Goal: Task Accomplishment & Management: Manage account settings

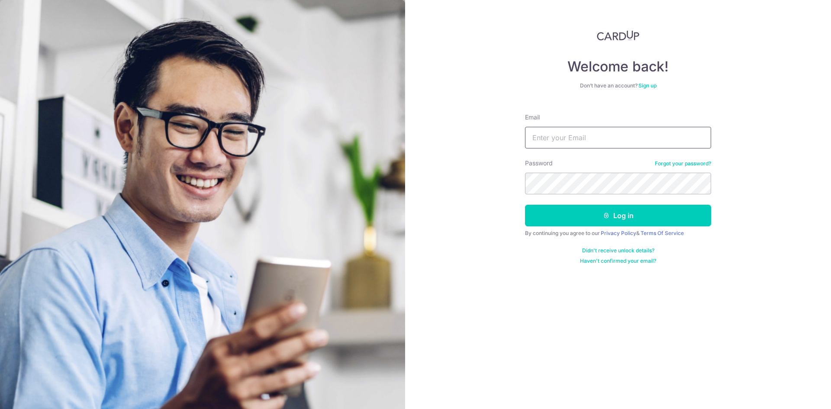
click at [563, 137] on input "Email" at bounding box center [618, 138] width 186 height 22
drag, startPoint x: 563, startPoint y: 137, endPoint x: 569, endPoint y: 145, distance: 9.5
click at [563, 137] on input "Email" at bounding box center [618, 138] width 186 height 22
click at [565, 129] on input "Email" at bounding box center [618, 138] width 186 height 22
type input "[EMAIL_ADDRESS][DOMAIN_NAME]"
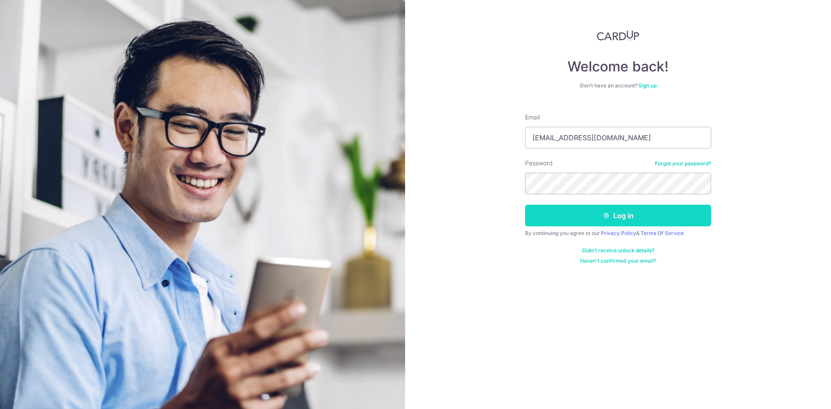
click at [567, 212] on button "Log in" at bounding box center [618, 216] width 186 height 22
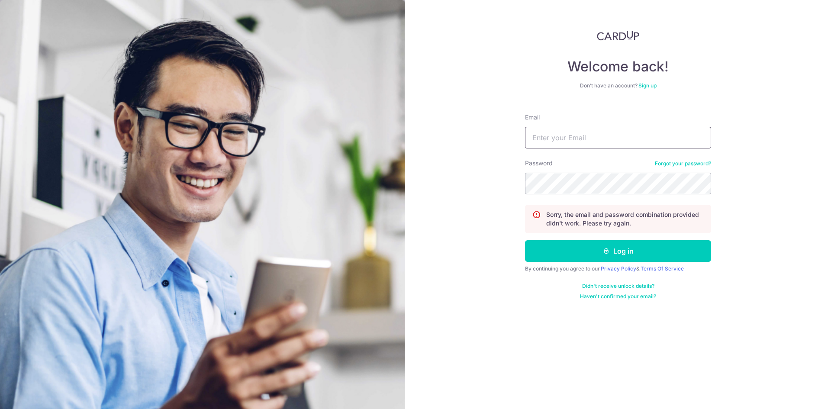
type input "[EMAIL_ADDRESS][DOMAIN_NAME]"
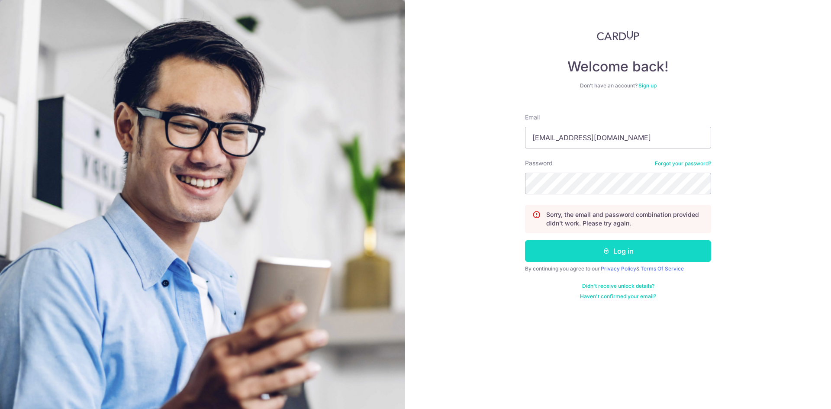
click at [589, 250] on button "Log in" at bounding box center [618, 251] width 186 height 22
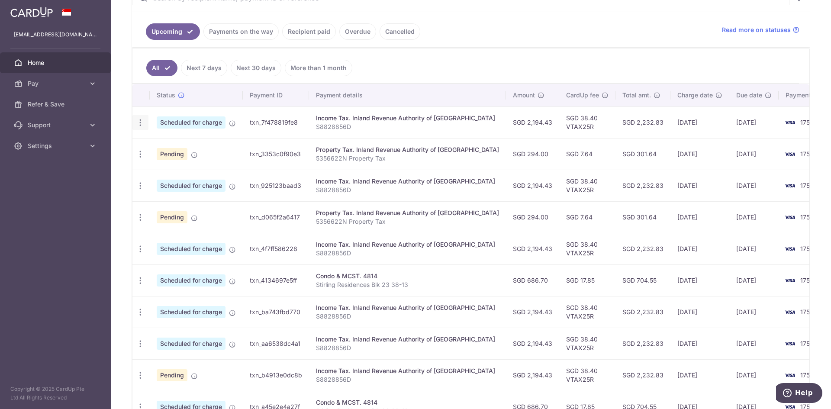
click at [145, 122] on icon "button" at bounding box center [140, 122] width 9 height 9
click at [169, 149] on span "Update payment" at bounding box center [186, 146] width 59 height 10
radio input "true"
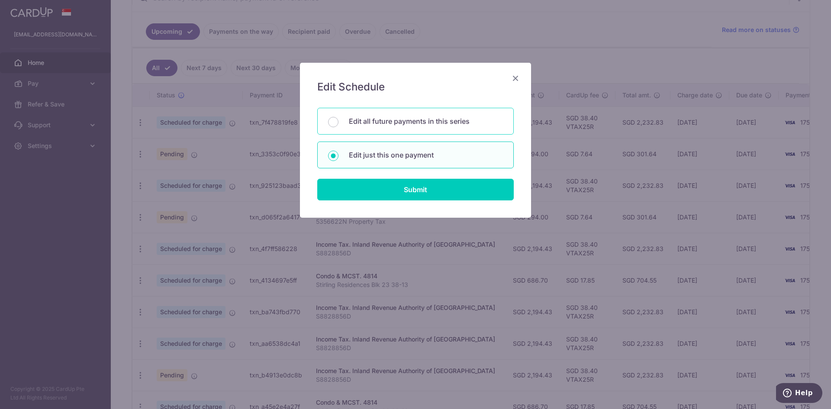
click at [415, 121] on p "Edit all future payments in this series" at bounding box center [426, 121] width 154 height 10
click at [339, 121] on input "Edit all future payments in this series" at bounding box center [333, 122] width 10 height 10
radio input "true"
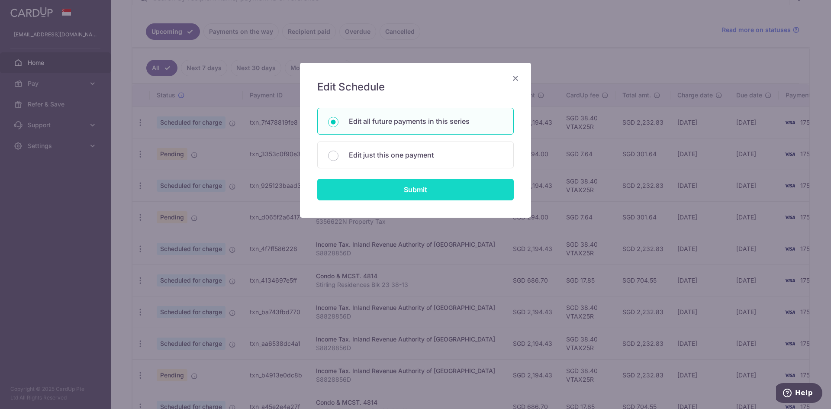
click at [416, 195] on input "Submit" at bounding box center [415, 190] width 197 height 22
radio input "true"
type input "2,194.43"
type input "S8828856D"
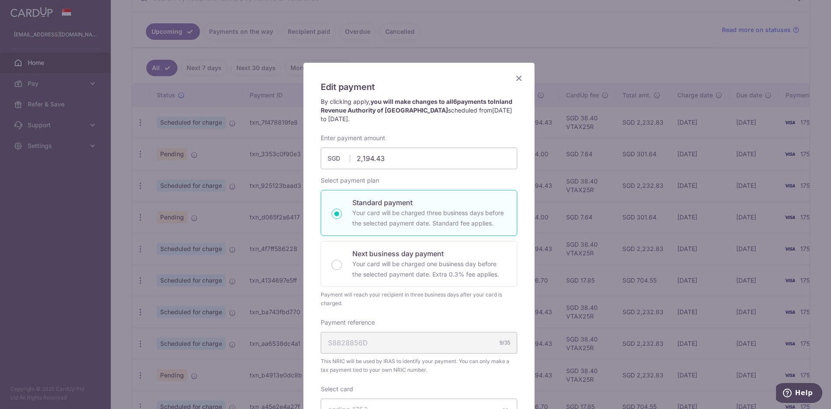
click at [371, 107] on span "Inland Revenue Authority of Singapore" at bounding box center [417, 106] width 192 height 16
click at [517, 75] on icon "Close" at bounding box center [519, 78] width 10 height 11
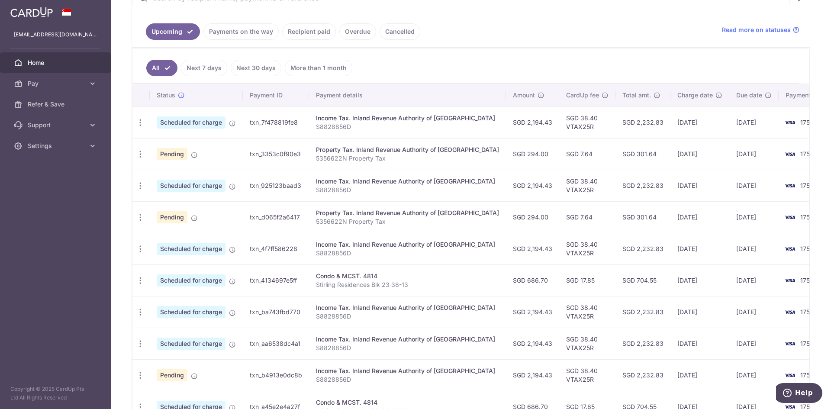
click at [671, 123] on td "22/10/2025" at bounding box center [700, 123] width 59 height 32
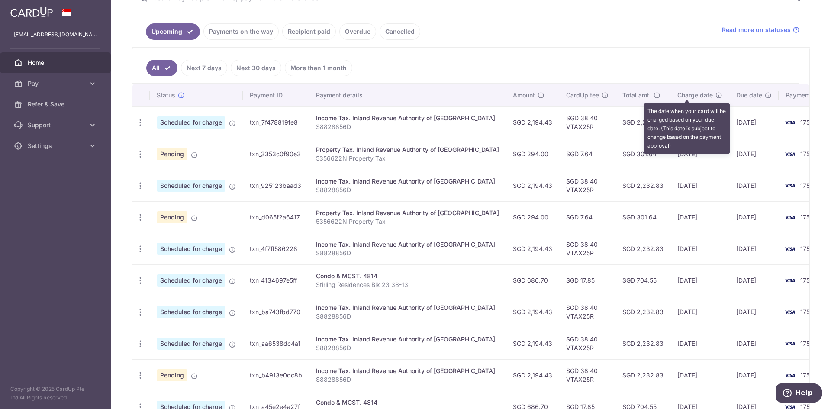
click at [716, 97] on icon at bounding box center [719, 95] width 7 height 7
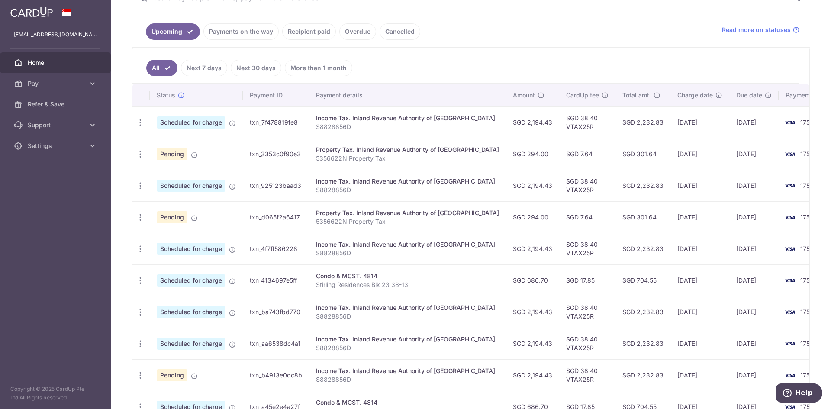
click at [623, 35] on ul "Upcoming Payments on the way Recipient paid Overdue Cancelled" at bounding box center [422, 29] width 580 height 35
click at [397, 23] on ul "Upcoming Payments on the way Recipient paid Overdue Cancelled" at bounding box center [422, 29] width 580 height 35
click at [394, 28] on link "Cancelled" at bounding box center [400, 31] width 41 height 16
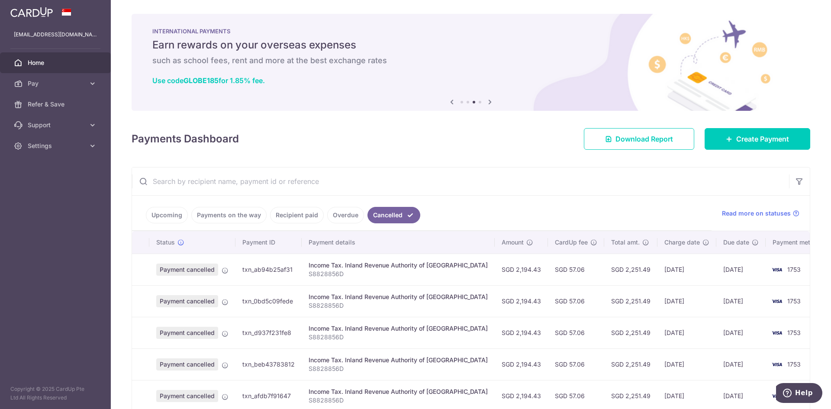
click at [348, 210] on link "Overdue" at bounding box center [345, 215] width 37 height 16
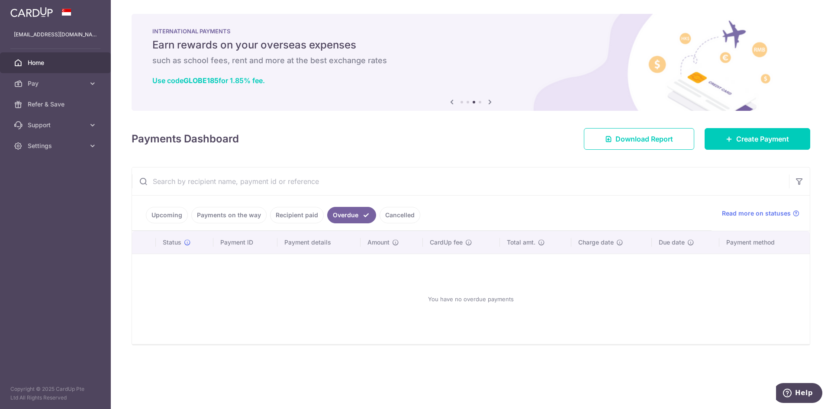
click at [410, 222] on link "Cancelled" at bounding box center [400, 215] width 41 height 16
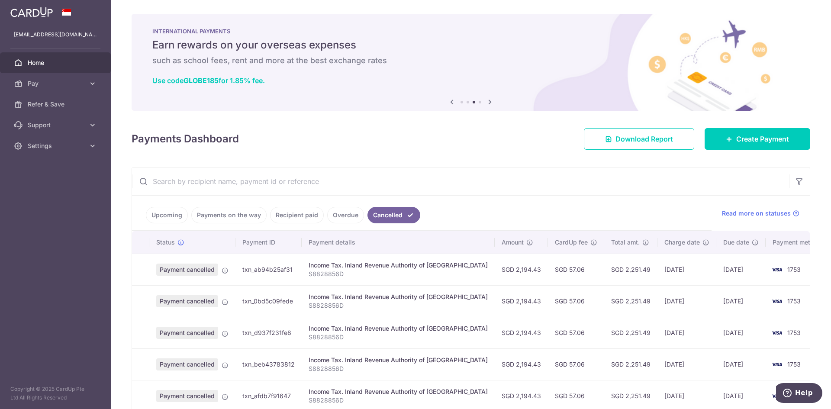
click at [171, 222] on link "Upcoming" at bounding box center [167, 215] width 42 height 16
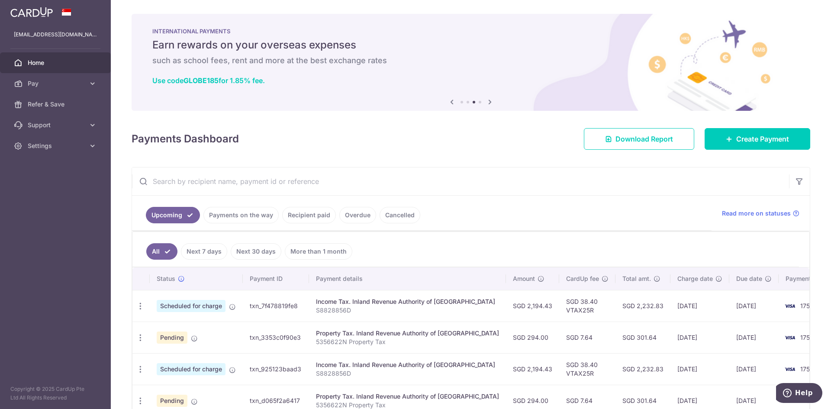
scroll to position [260, 0]
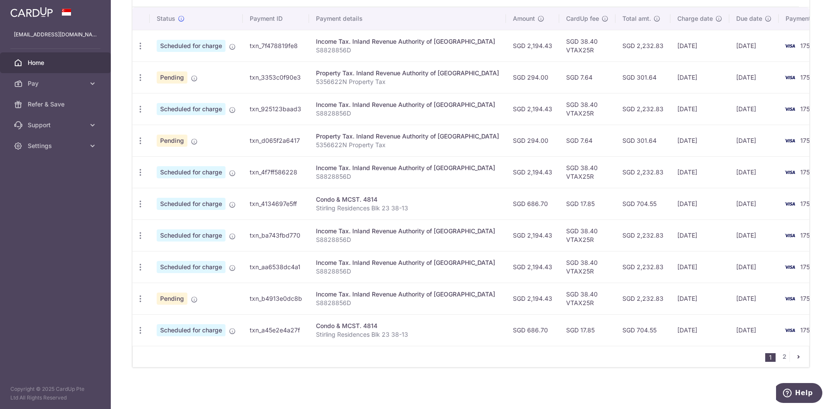
click at [183, 45] on span "Scheduled for charge" at bounding box center [191, 46] width 69 height 12
click at [142, 51] on div "Update payment Cancel payment" at bounding box center [140, 46] width 16 height 16
click at [142, 42] on icon "button" at bounding box center [140, 46] width 9 height 9
click at [177, 66] on span "Update payment" at bounding box center [186, 70] width 59 height 10
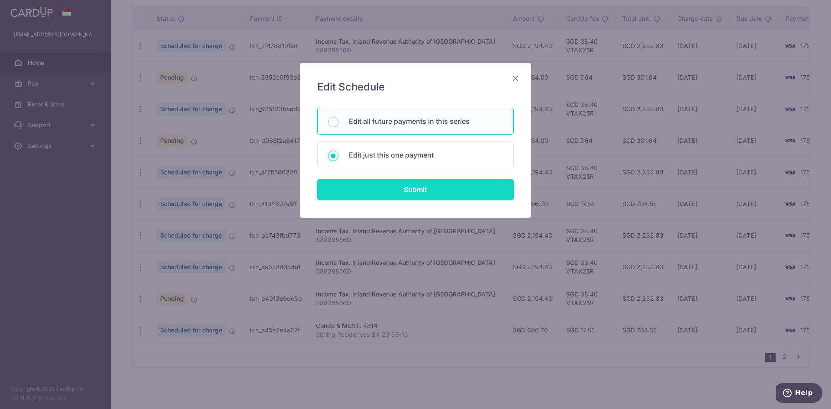
click at [416, 197] on input "Submit" at bounding box center [415, 190] width 197 height 22
radio input "true"
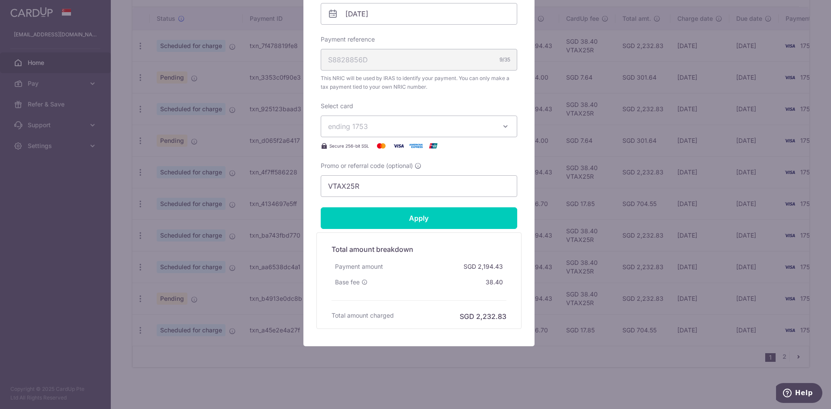
scroll to position [206, 0]
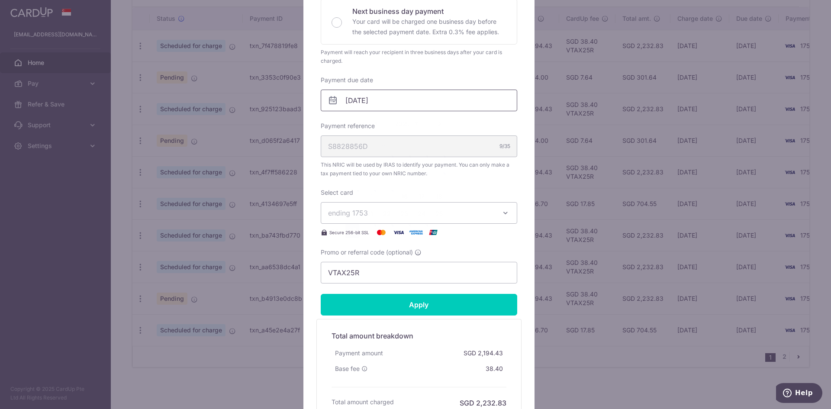
click at [350, 100] on input "27/10/2025" at bounding box center [419, 101] width 197 height 22
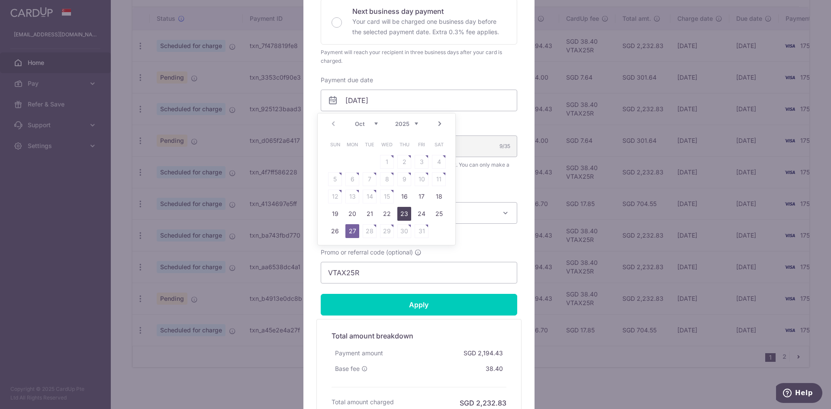
click at [408, 209] on link "23" at bounding box center [404, 214] width 14 height 14
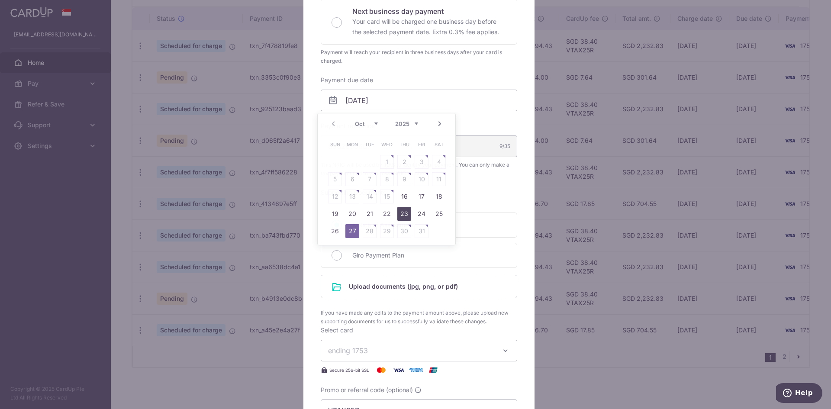
type input "[DATE]"
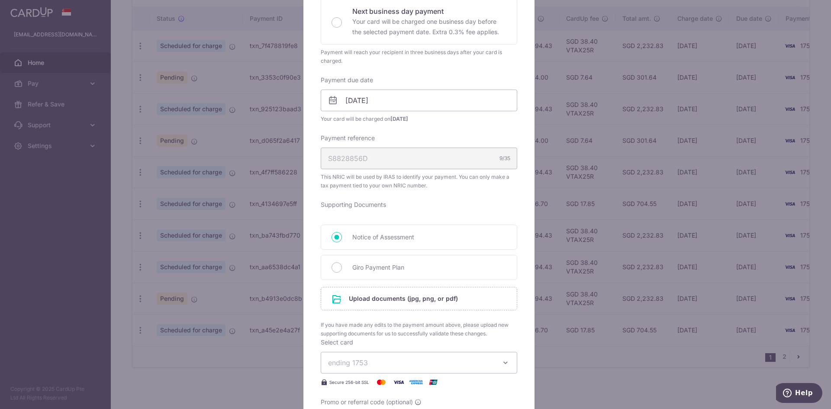
scroll to position [293, 0]
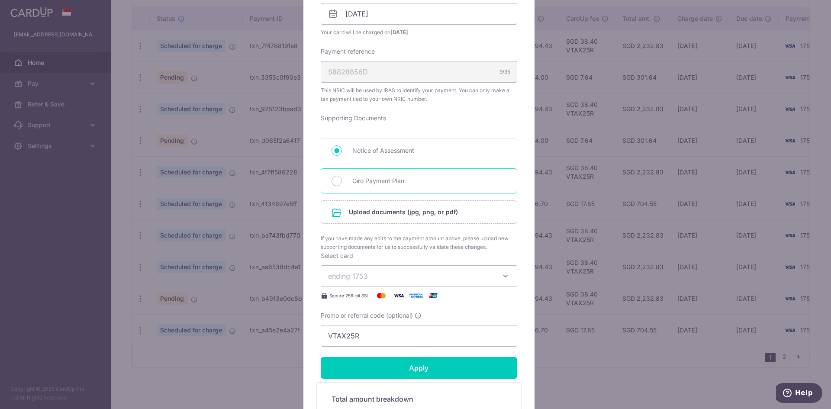
click at [388, 176] on span "Giro Payment Plan" at bounding box center [429, 181] width 154 height 10
click at [342, 176] on input "Giro Payment Plan" at bounding box center [337, 181] width 10 height 10
radio input "true"
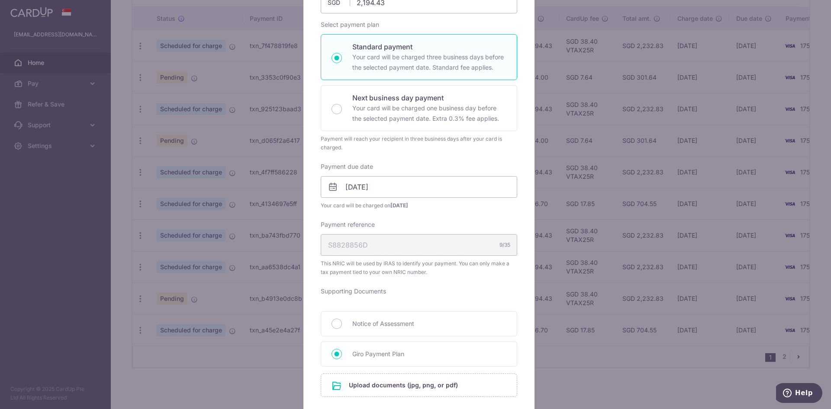
scroll to position [33, 0]
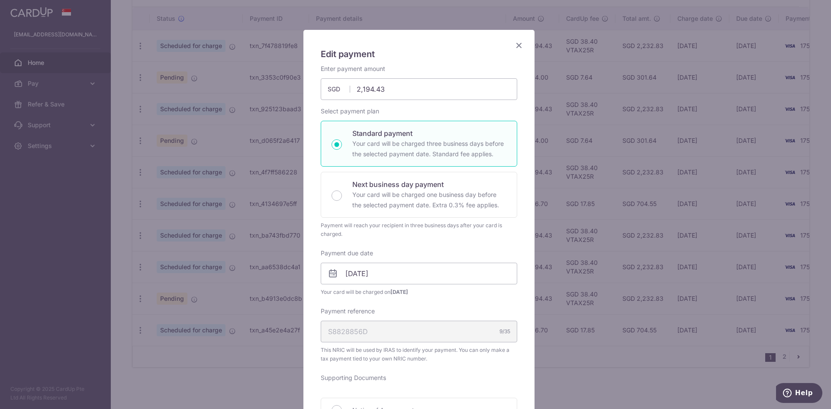
click at [520, 43] on icon "Close" at bounding box center [519, 45] width 10 height 11
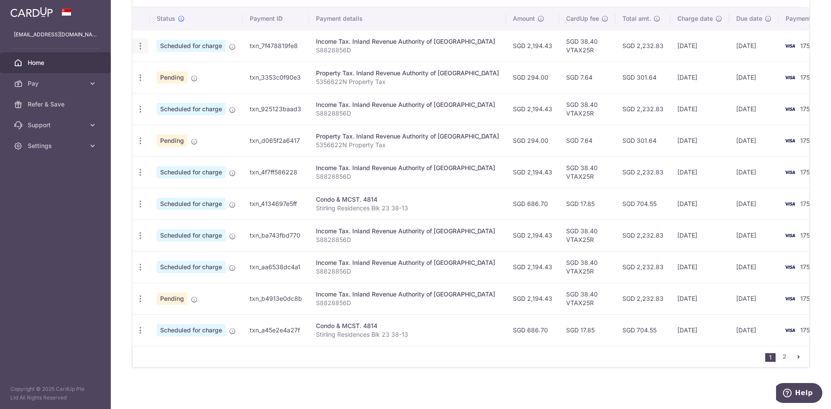
click at [137, 46] on icon "button" at bounding box center [140, 46] width 9 height 9
click at [161, 72] on span "Update payment" at bounding box center [186, 70] width 59 height 10
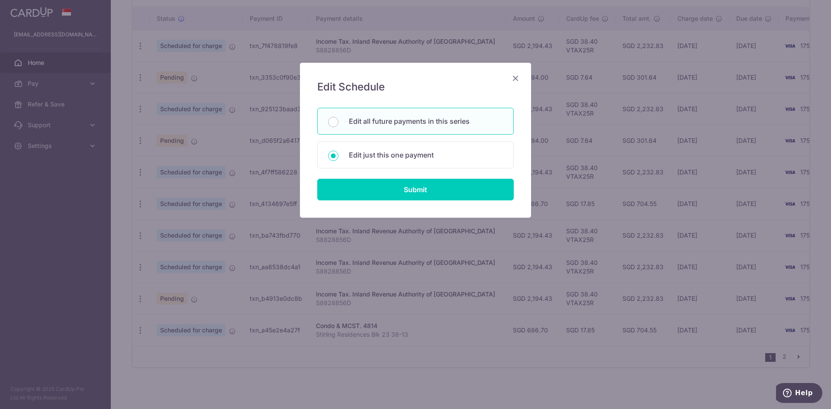
click at [399, 129] on div "Edit all future payments in this series" at bounding box center [415, 121] width 197 height 27
click at [398, 157] on p "Edit just this one payment" at bounding box center [426, 155] width 154 height 10
click at [339, 157] on input "Edit just this one payment" at bounding box center [333, 156] width 10 height 10
radio input "false"
radio input "true"
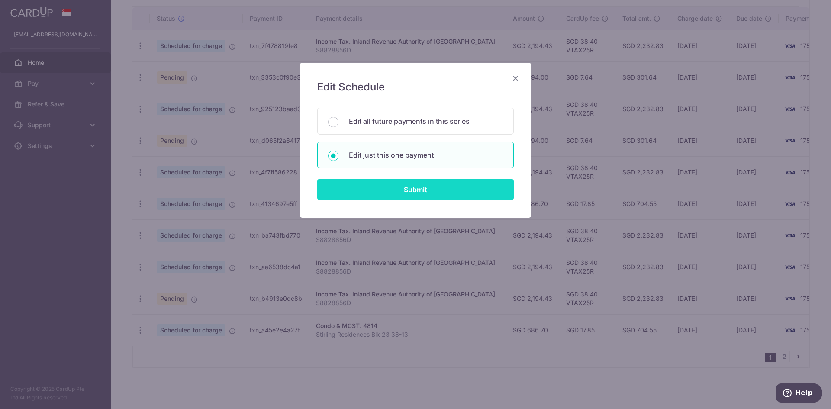
click at [410, 184] on input "Submit" at bounding box center [415, 190] width 197 height 22
radio input "true"
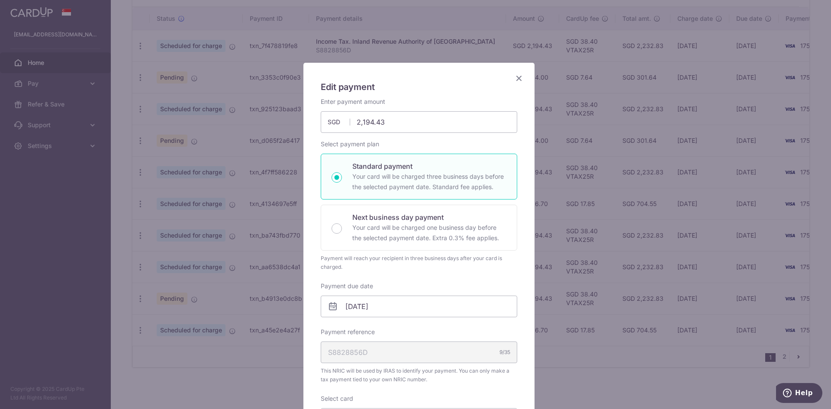
scroll to position [216, 0]
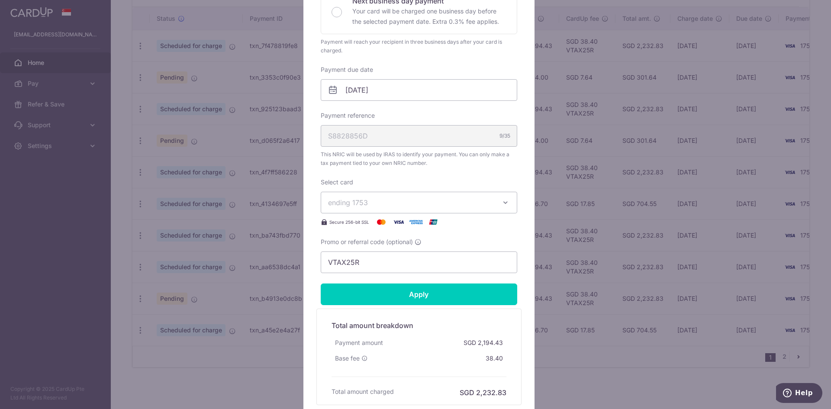
click at [362, 102] on div "Enter payment amount 2,194.43 2194.43 SGD To change the payment amount, please …" at bounding box center [419, 77] width 197 height 392
click at [352, 93] on input "27/10/2025" at bounding box center [419, 90] width 197 height 22
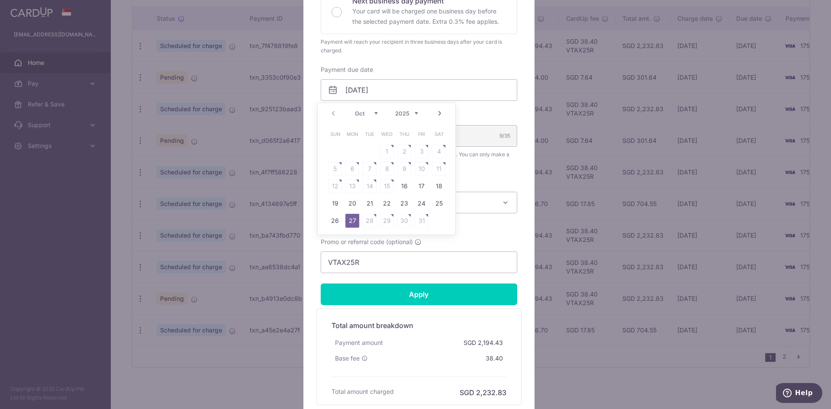
click at [401, 207] on link "23" at bounding box center [404, 204] width 14 height 14
type input "[DATE]"
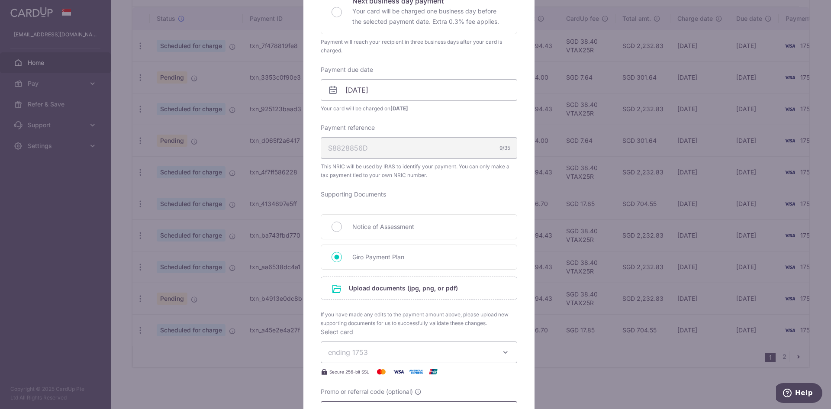
scroll to position [346, 0]
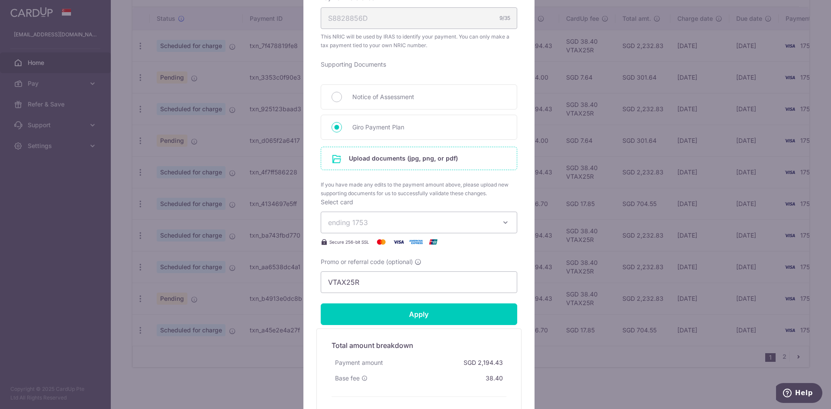
click at [436, 166] on input "file" at bounding box center [419, 158] width 196 height 23
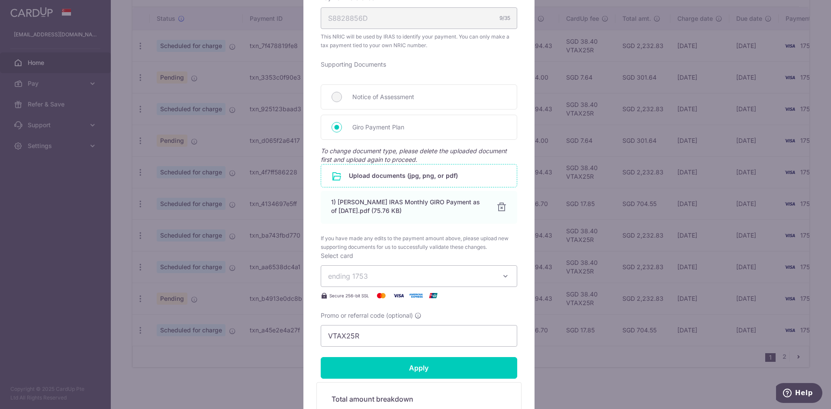
scroll to position [496, 0]
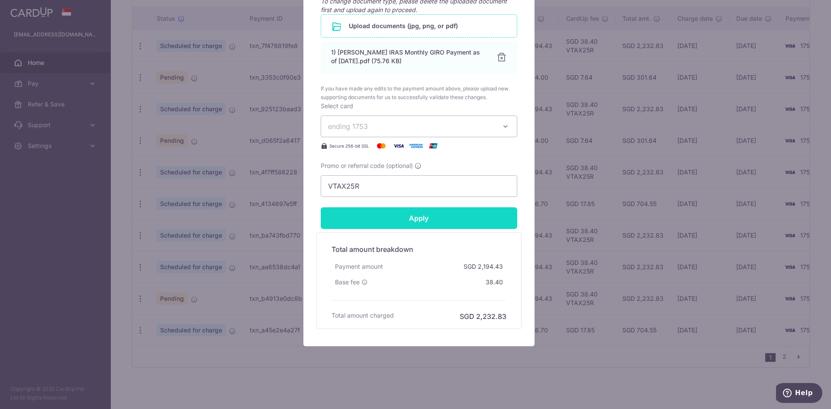
click at [417, 211] on input "Apply" at bounding box center [419, 218] width 197 height 22
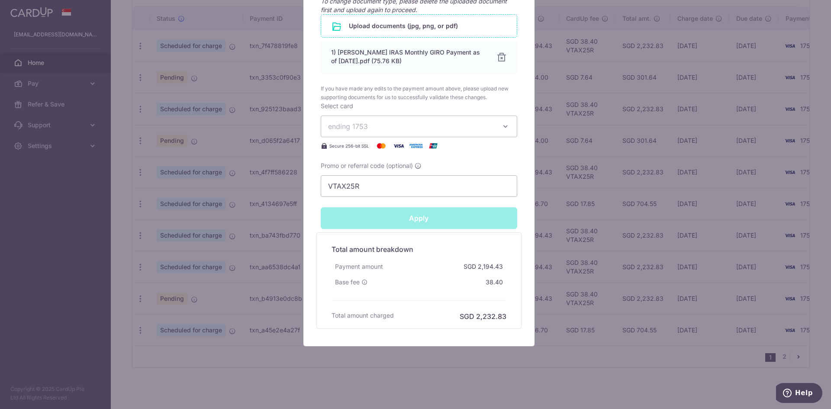
type input "Successfully Applied"
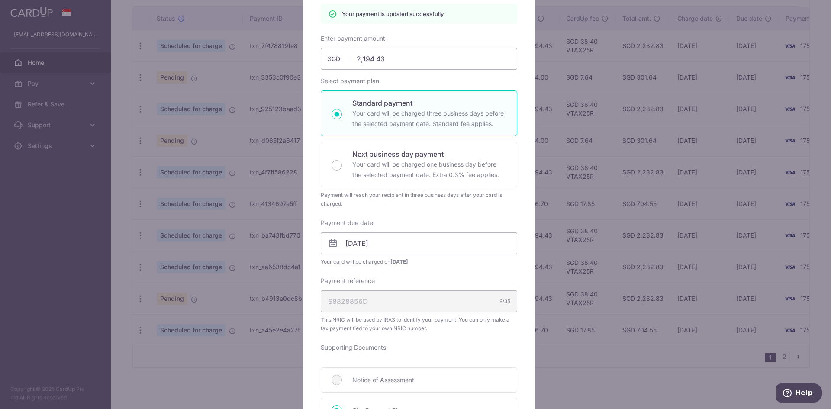
scroll to position [0, 0]
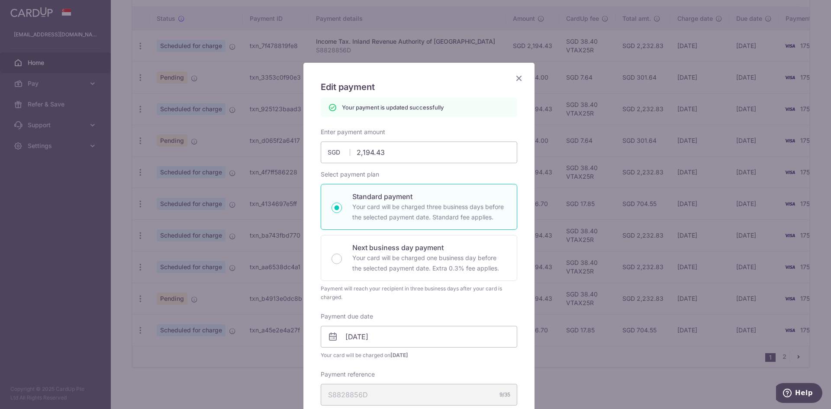
click at [517, 77] on icon "Close" at bounding box center [519, 78] width 10 height 11
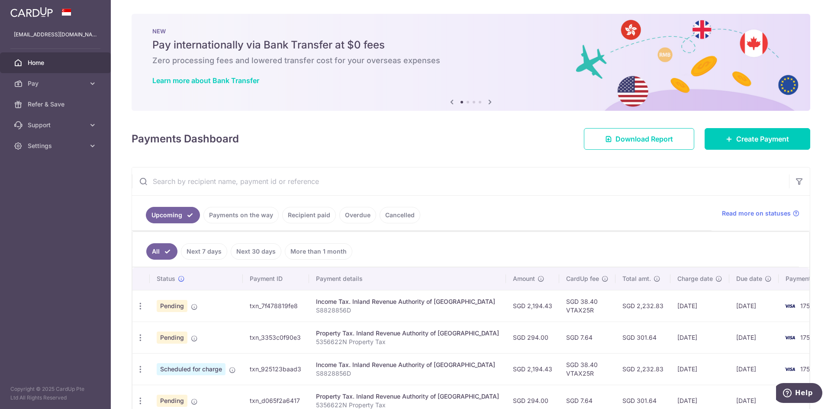
scroll to position [130, 0]
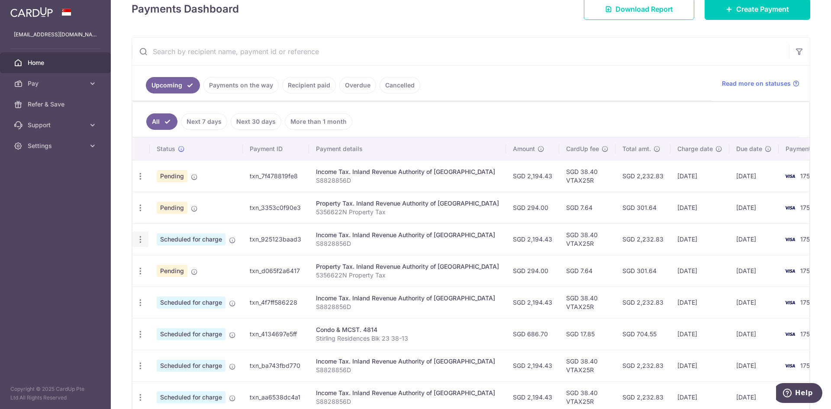
click at [142, 243] on icon "button" at bounding box center [140, 239] width 9 height 9
click at [162, 256] on link "Update payment" at bounding box center [178, 263] width 90 height 21
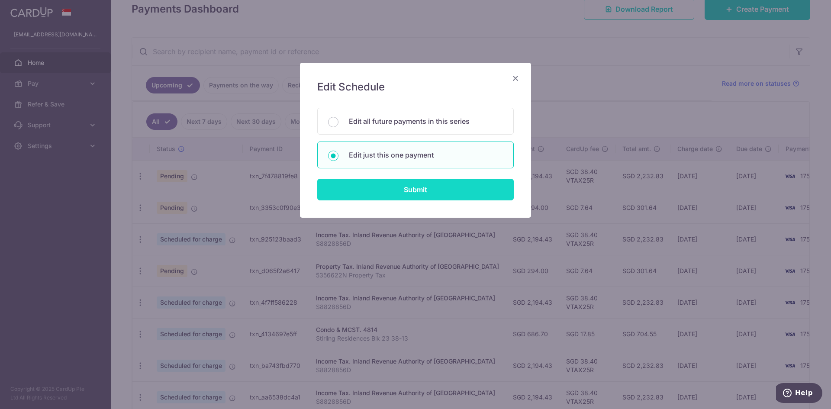
click at [407, 190] on input "Submit" at bounding box center [415, 190] width 197 height 22
radio input "true"
type input "2,194.43"
type input "24/11/2025"
type input "S8828856D"
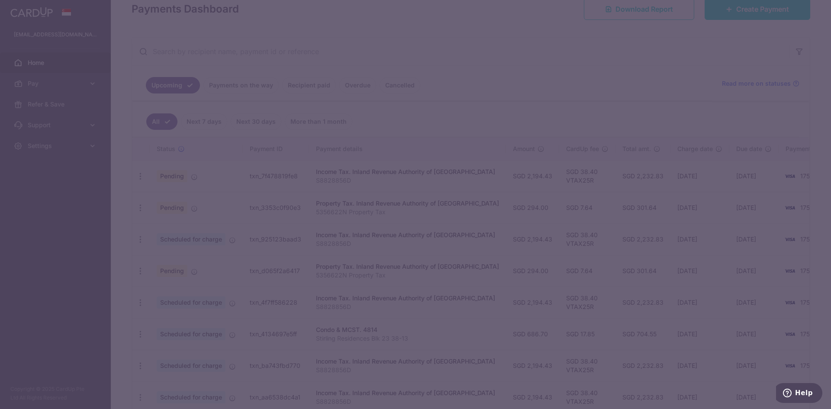
type input "VTAX25R"
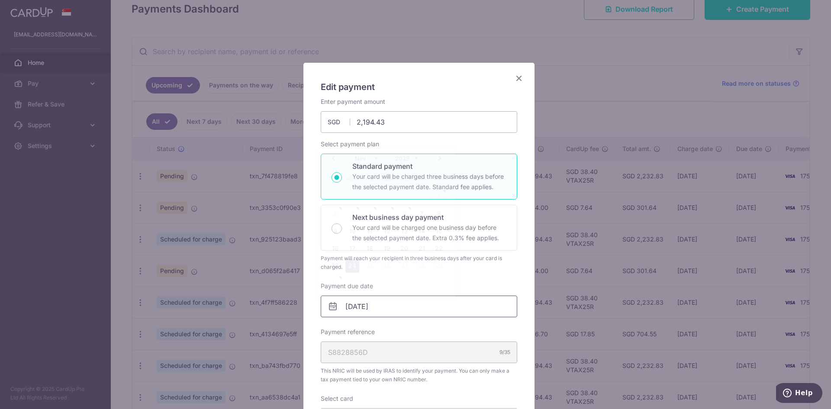
click at [352, 306] on input "24/11/2025" at bounding box center [419, 307] width 197 height 22
click at [525, 107] on div "Edit payment By clicking apply, you will make changes to all payments to Inland…" at bounding box center [419, 351] width 231 height 576
click at [514, 80] on icon "Close" at bounding box center [519, 78] width 10 height 11
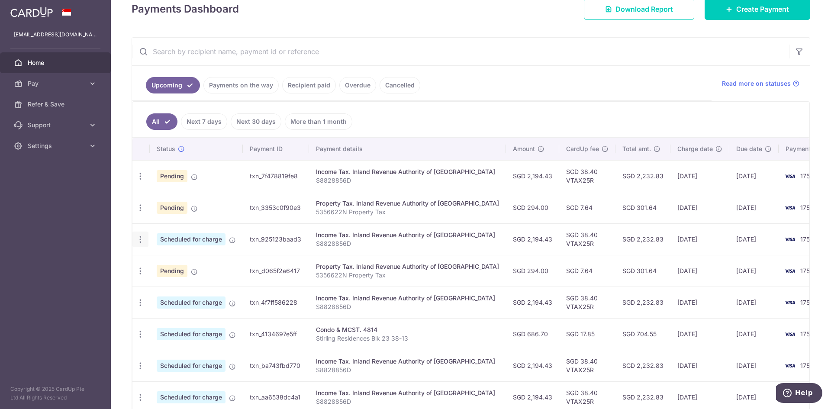
click at [141, 242] on icon "button" at bounding box center [140, 239] width 9 height 9
click at [181, 260] on span "Update payment" at bounding box center [186, 263] width 59 height 10
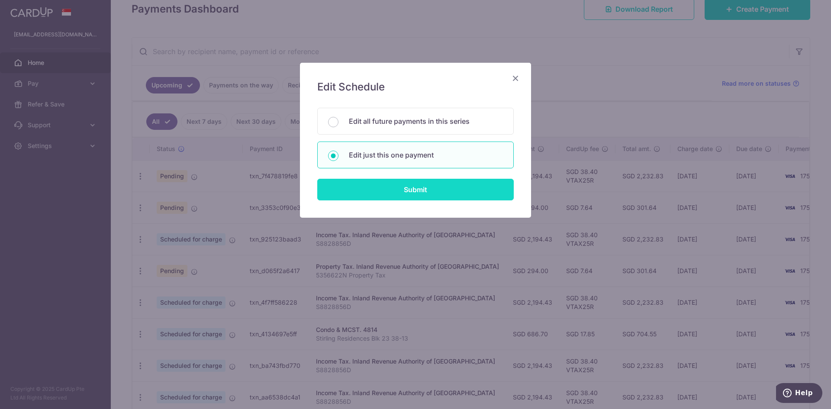
click at [418, 194] on input "Submit" at bounding box center [415, 190] width 197 height 22
radio input "true"
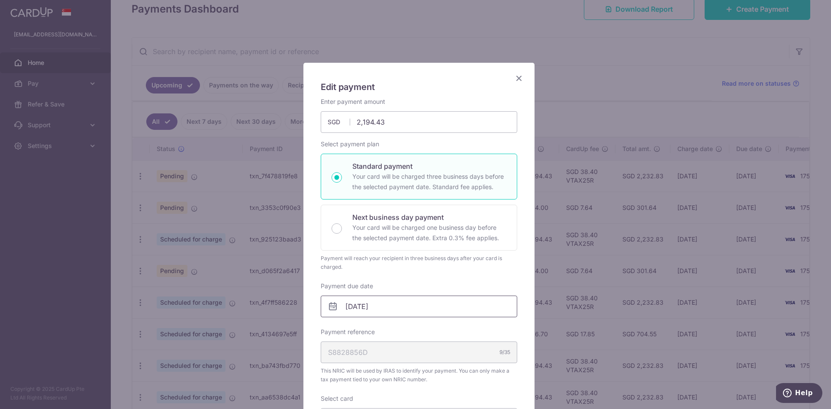
click at [395, 307] on input "24/11/2025" at bounding box center [419, 307] width 197 height 22
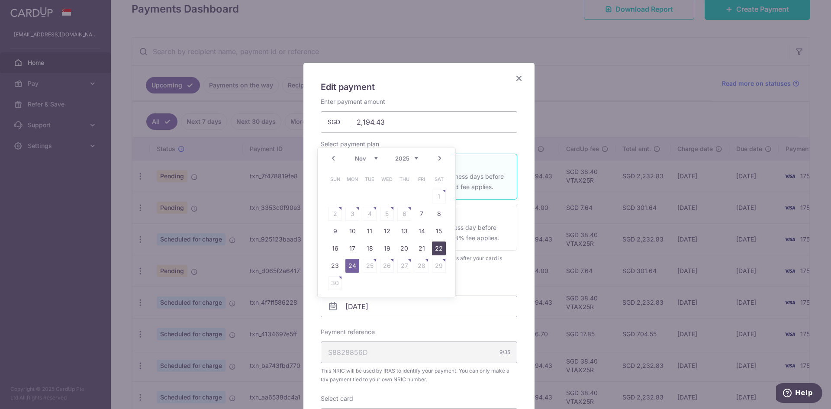
click at [441, 249] on link "22" at bounding box center [439, 249] width 14 height 14
type input "[DATE]"
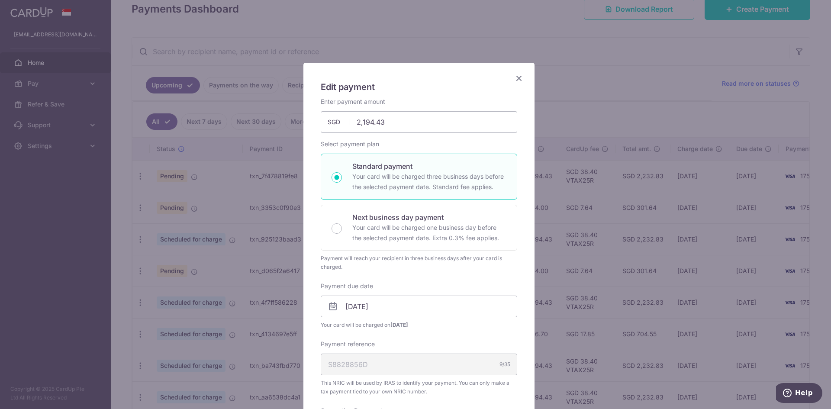
scroll to position [173, 0]
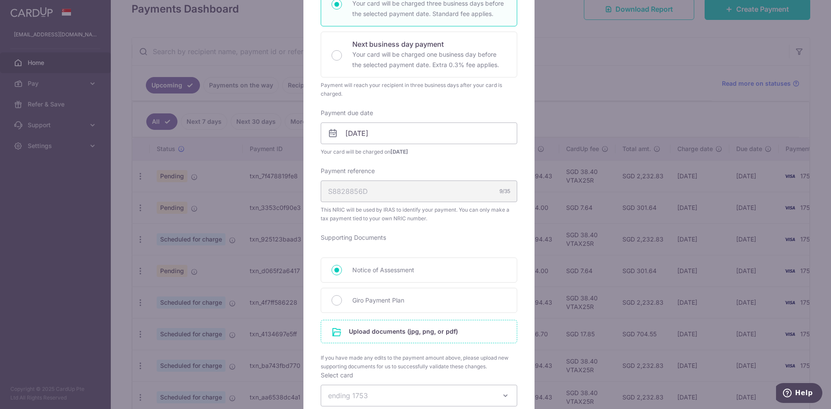
click at [426, 332] on input "file" at bounding box center [419, 331] width 196 height 23
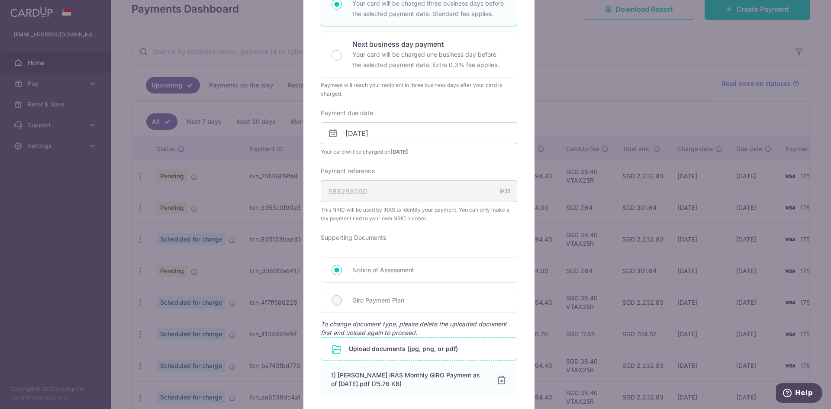
scroll to position [303, 0]
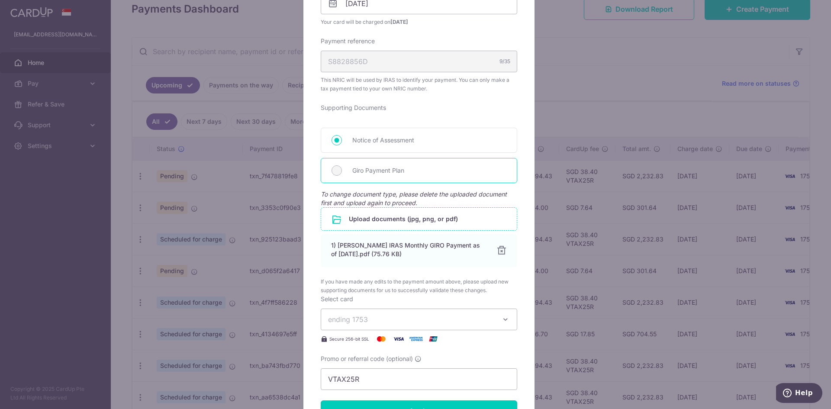
click at [355, 181] on div "Giro Payment Plan" at bounding box center [419, 170] width 197 height 25
click at [368, 168] on span "Giro Payment Plan" at bounding box center [429, 170] width 154 height 10
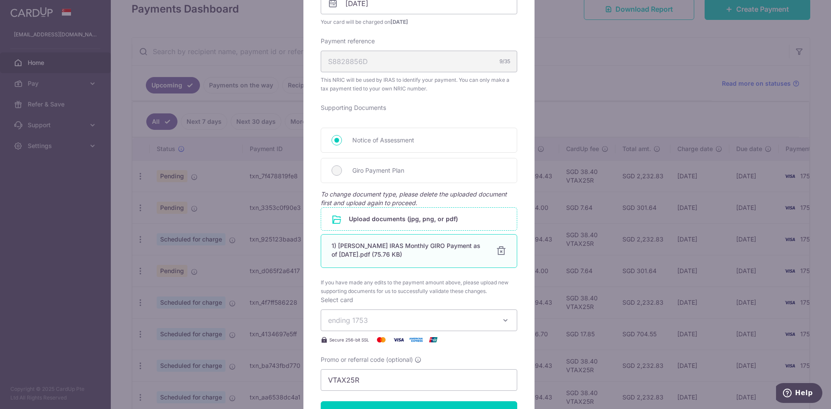
click at [497, 251] on div at bounding box center [501, 251] width 10 height 10
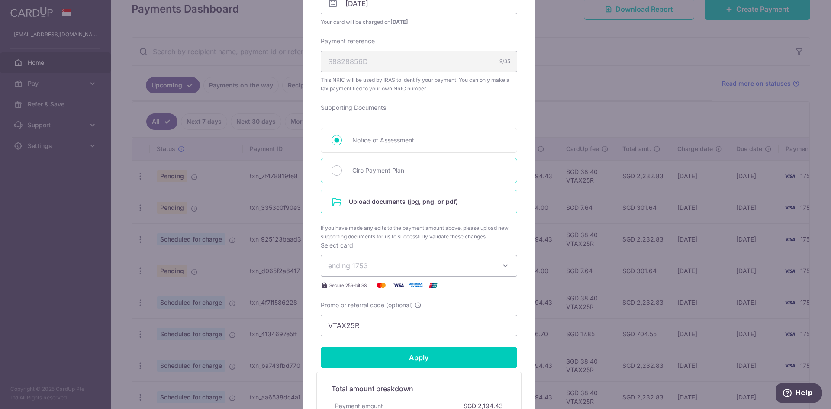
click at [353, 178] on div "Giro Payment Plan" at bounding box center [419, 170] width 197 height 25
click at [336, 170] on input "Giro Payment Plan" at bounding box center [337, 170] width 10 height 10
radio input "true"
click at [402, 203] on input "file" at bounding box center [419, 202] width 196 height 23
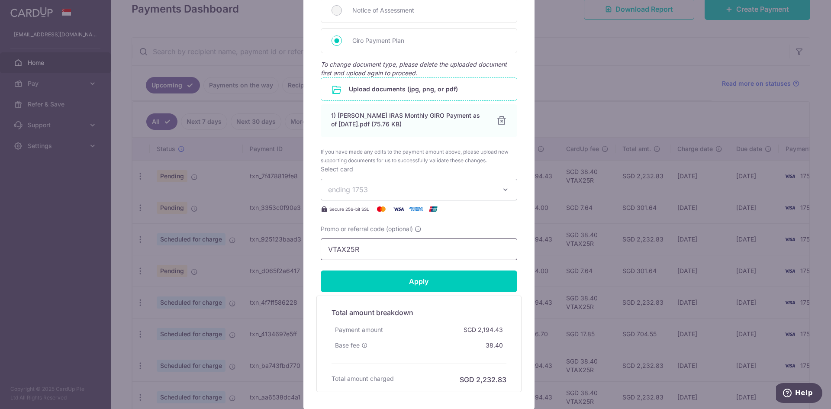
scroll to position [496, 0]
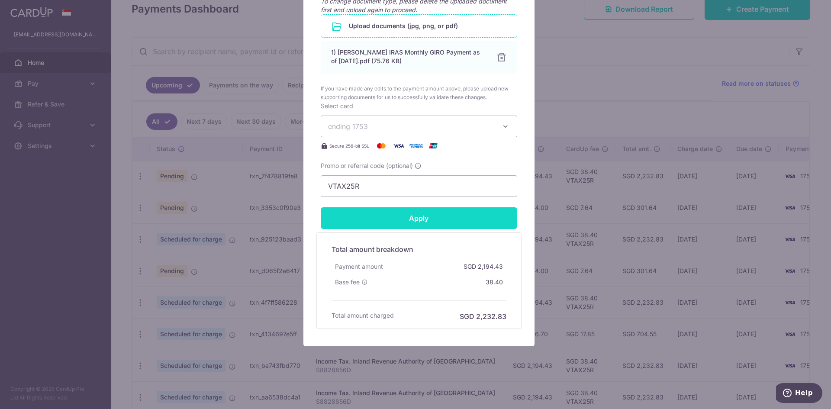
click at [431, 226] on input "Apply" at bounding box center [419, 218] width 197 height 22
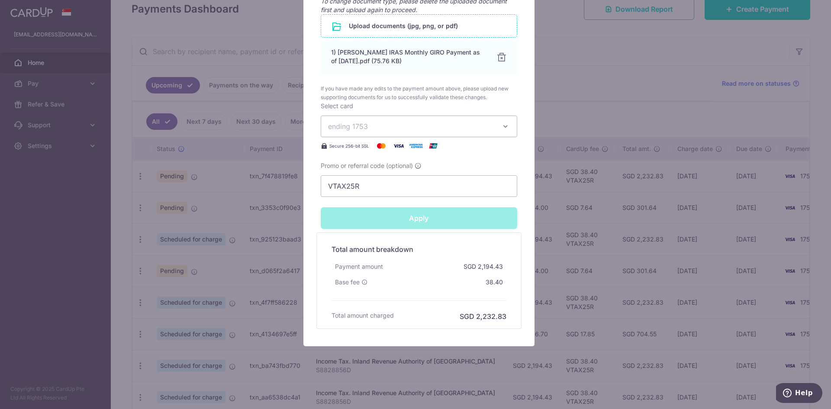
type input "Successfully Applied"
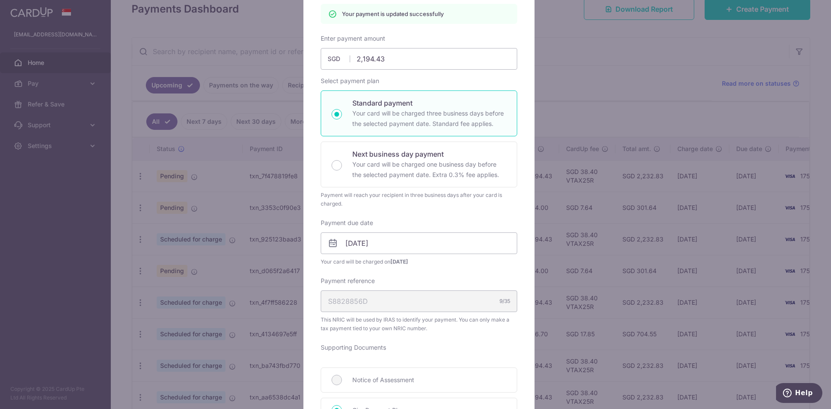
scroll to position [0, 0]
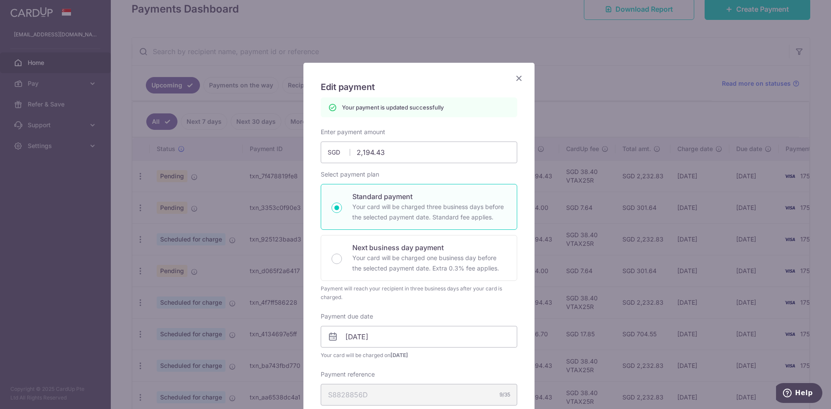
click at [518, 79] on icon "Close" at bounding box center [519, 78] width 10 height 11
